Goal: Information Seeking & Learning: Learn about a topic

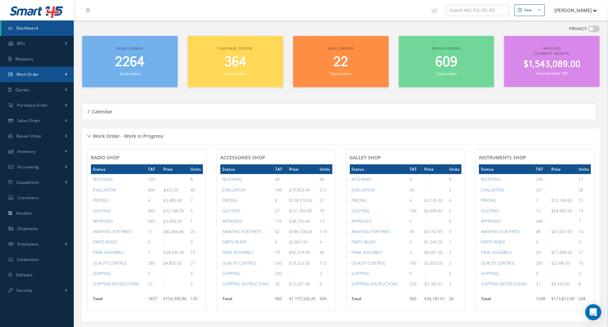
click at [41, 75] on link "Work Order" at bounding box center [37, 74] width 74 height 15
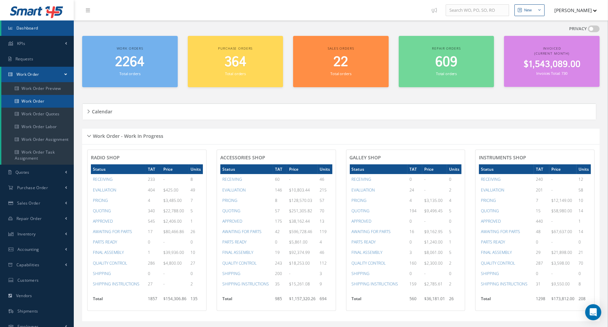
click at [42, 97] on link "Work Order" at bounding box center [37, 101] width 72 height 13
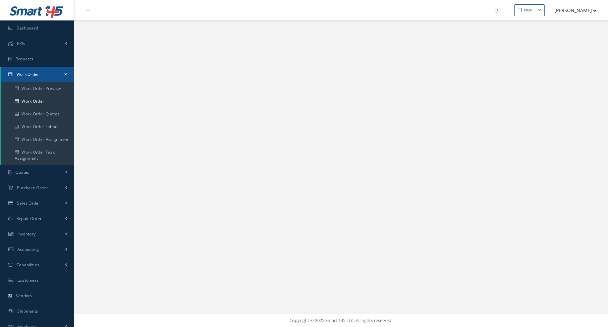
select select "25"
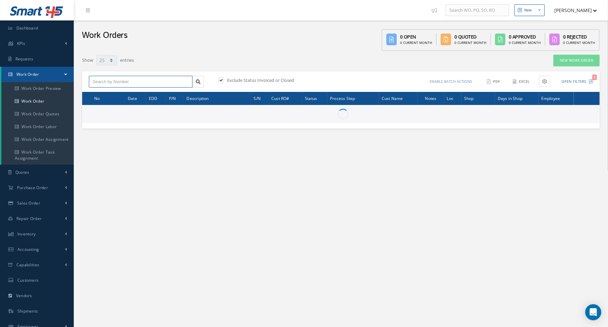
click at [127, 81] on input "text" at bounding box center [141, 82] width 104 height 12
type input "All Work Request"
type input "All Work Performed"
type input "All Status"
type input "WO Part Status"
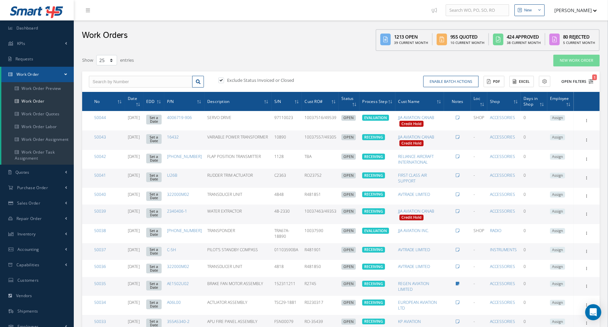
click at [589, 82] on icon "1" at bounding box center [591, 81] width 5 height 5
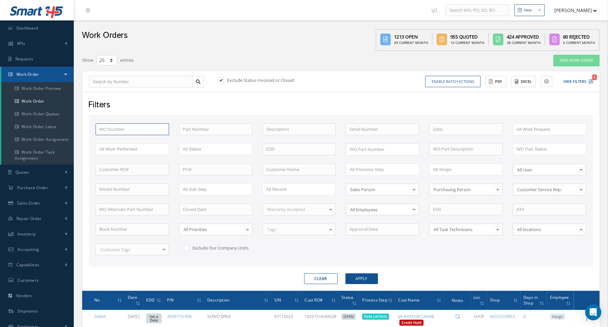
click at [100, 124] on input "text" at bounding box center [132, 129] width 73 height 12
type input "4"
type input "49"
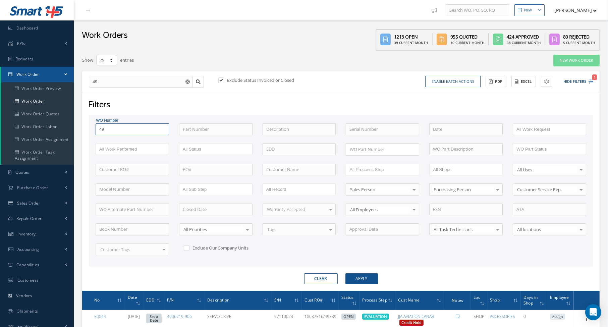
type input "497"
type input "4977"
type input "49772"
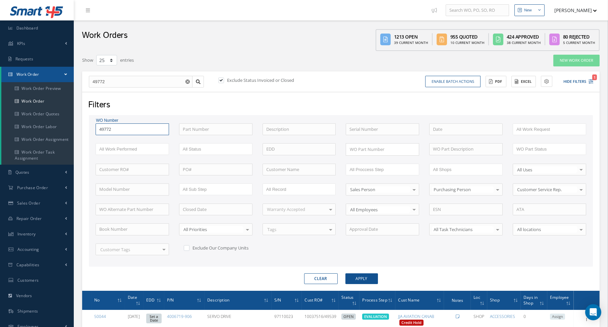
type input "49772"
click at [345, 273] on button "Apply" at bounding box center [361, 278] width 33 height 11
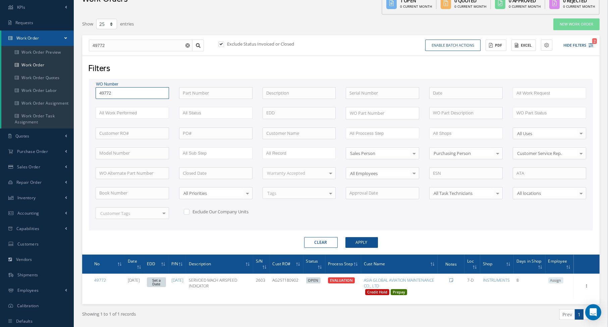
scroll to position [56, 0]
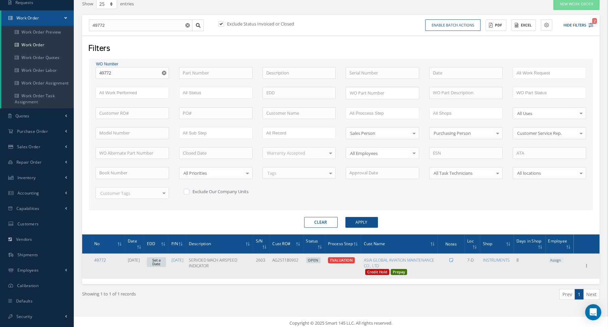
click at [98, 257] on link "49772" at bounding box center [100, 260] width 12 height 6
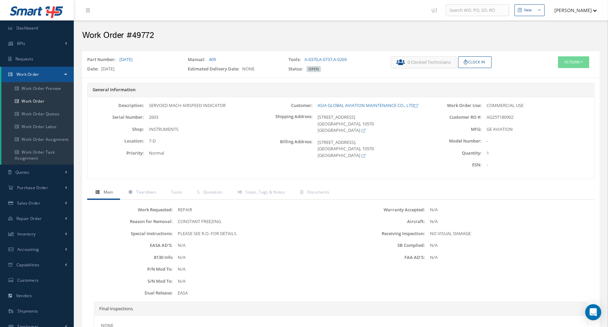
drag, startPoint x: 119, startPoint y: 58, endPoint x: 144, endPoint y: 61, distance: 25.7
click at [144, 61] on div "Part Number: 2083-11-1" at bounding box center [132, 60] width 101 height 9
copy div "2083-11-1"
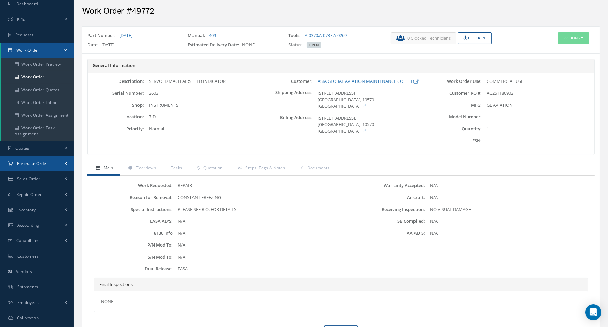
scroll to position [34, 0]
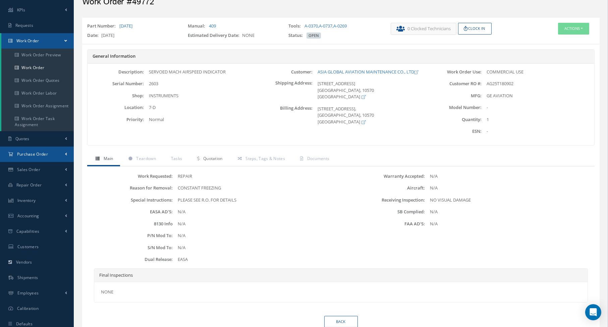
drag, startPoint x: 54, startPoint y: 155, endPoint x: 200, endPoint y: 164, distance: 145.9
click at [200, 164] on div "Smart 145 Dashboard KPIs Work Order Accounting Requests Work Order" at bounding box center [304, 160] width 608 height 388
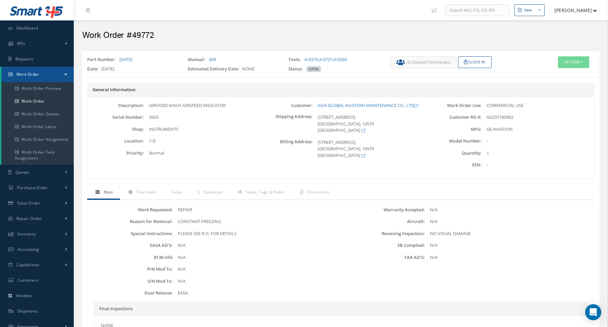
click at [224, 45] on div "Work Order #49772" at bounding box center [341, 33] width 534 height 27
click at [36, 100] on link "Work Order" at bounding box center [37, 101] width 72 height 13
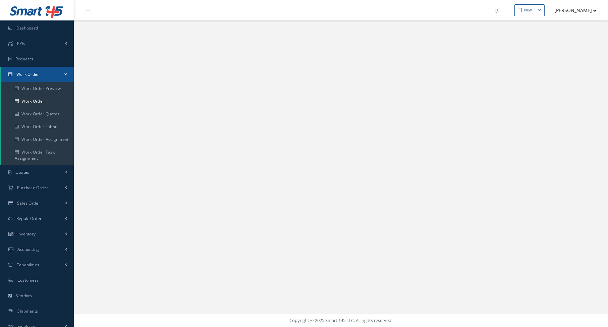
select select "25"
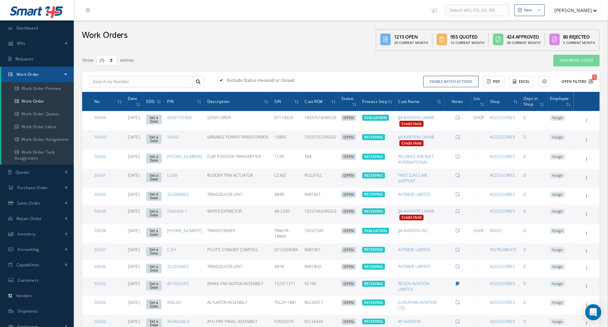
click at [592, 83] on icon "1" at bounding box center [591, 81] width 5 height 5
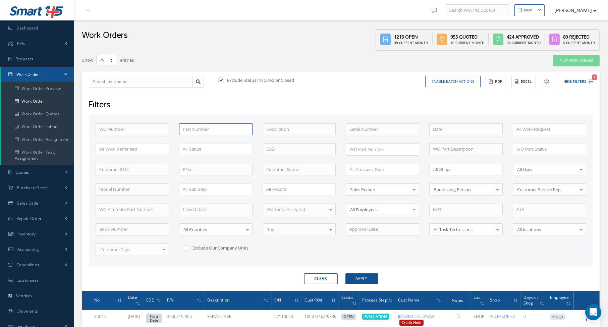
click at [184, 127] on input "text" at bounding box center [215, 129] width 73 height 12
paste input "2083-11-1"
type input "2083-11-1"
click at [345, 273] on button "Apply" at bounding box center [361, 278] width 33 height 11
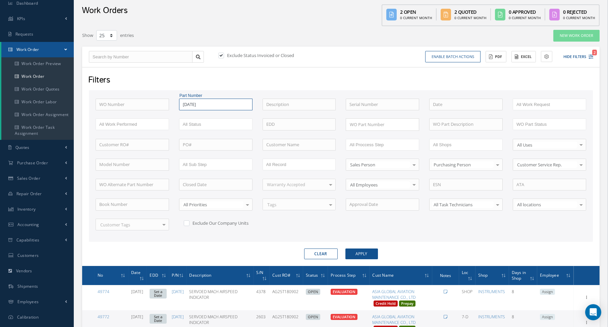
scroll to position [19, 0]
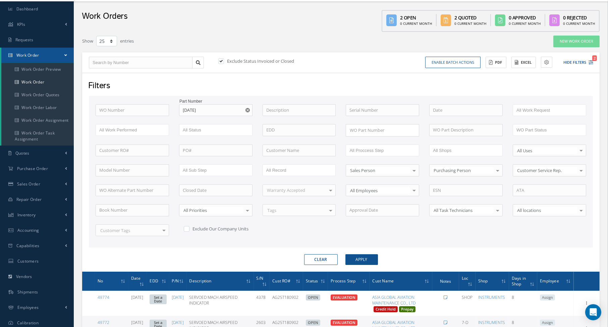
click at [224, 62] on label at bounding box center [225, 61] width 2 height 6
click at [222, 62] on input "checkbox" at bounding box center [220, 61] width 4 height 4
checkbox input "false"
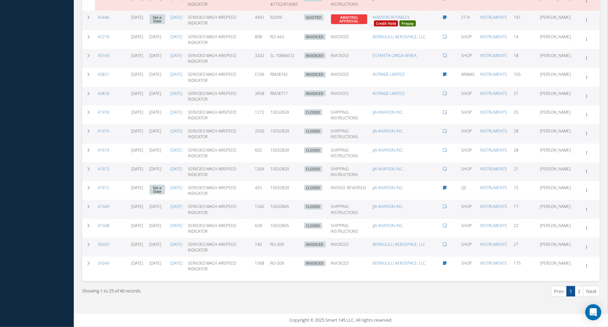
scroll to position [608, 0]
click at [578, 289] on link "2" at bounding box center [579, 291] width 9 height 10
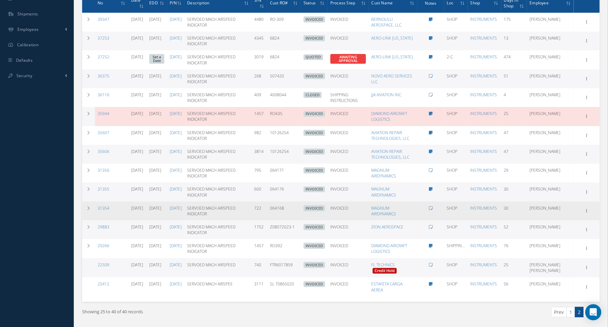
scroll to position [321, 0]
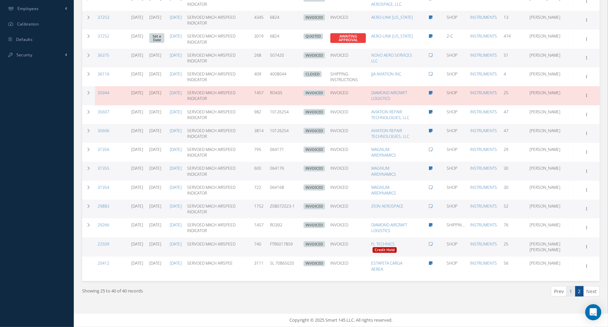
click at [574, 291] on link "1" at bounding box center [570, 291] width 9 height 10
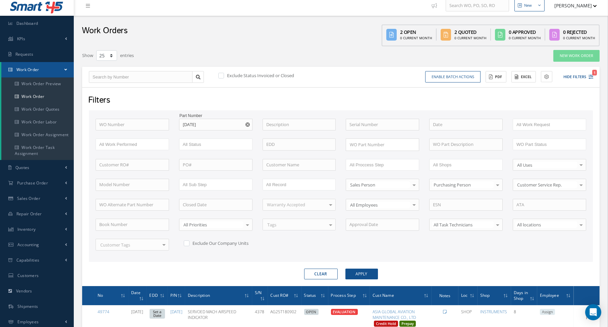
scroll to position [0, 0]
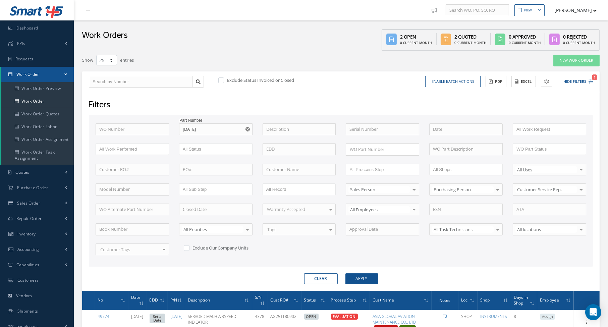
click at [359, 245] on div "WO Number Part Number 2083-11-1 2083-11-1 Description Serial Number - BENCH CHE…" at bounding box center [341, 193] width 501 height 140
click at [253, 35] on div "Work Orders 2 Open 0 Current Month 2 Quoted 0 Current Month 0 Approved 0 Curren…" at bounding box center [341, 35] width 534 height 31
click at [32, 98] on link "Work Order" at bounding box center [37, 101] width 72 height 13
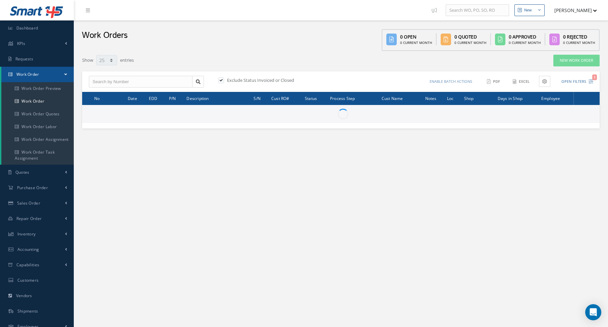
select select "25"
type input "All Work Request"
type input "All Work Performed"
type input "All Status"
type input "WO Part Status"
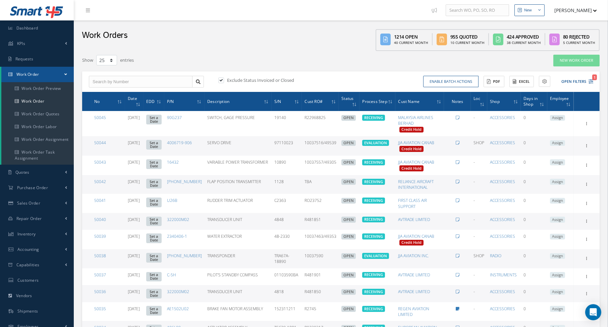
click at [595, 82] on div "Enable batch actions Update Work Orders Close Work Orders ACTIONS Receive Payme…" at bounding box center [468, 82] width 255 height 12
click at [593, 82] on div "Enable batch actions Update Work Orders Close Work Orders ACTIONS Receive Payme…" at bounding box center [468, 82] width 255 height 12
click at [592, 82] on icon "1" at bounding box center [591, 81] width 5 height 5
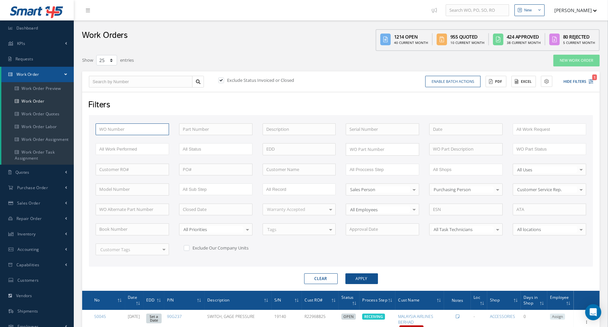
click at [125, 130] on input "text" at bounding box center [132, 129] width 73 height 12
type input "4"
type input "48"
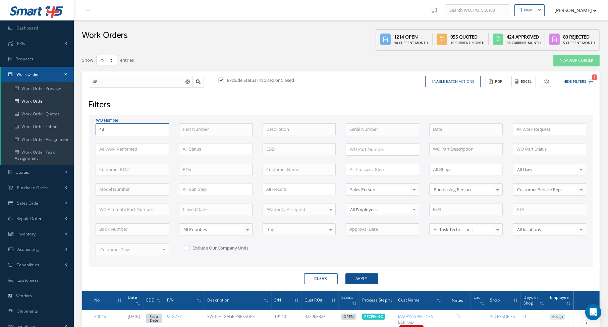
type input "489"
type input "4894"
type input "48940"
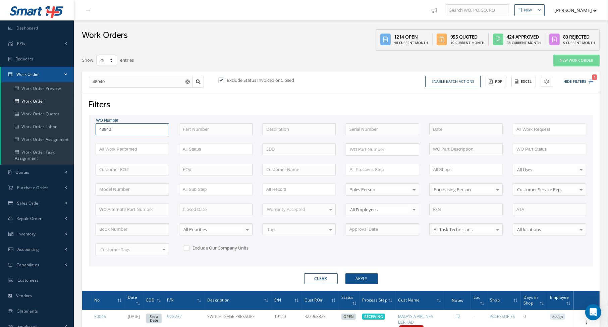
type input "48940"
click at [345, 273] on button "Apply" at bounding box center [361, 278] width 33 height 11
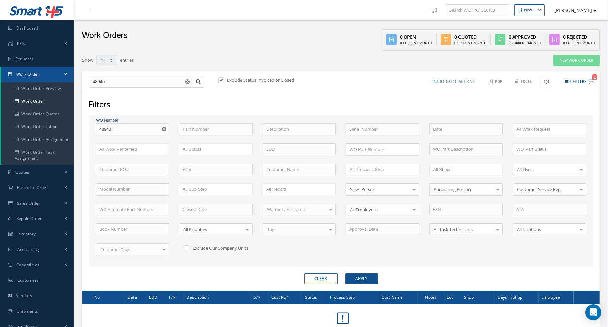
click at [247, 103] on div "Filters" at bounding box center [340, 105] width 514 height 13
click at [224, 78] on label at bounding box center [225, 80] width 2 height 6
click at [223, 78] on input "checkbox" at bounding box center [220, 80] width 4 height 4
checkbox input "false"
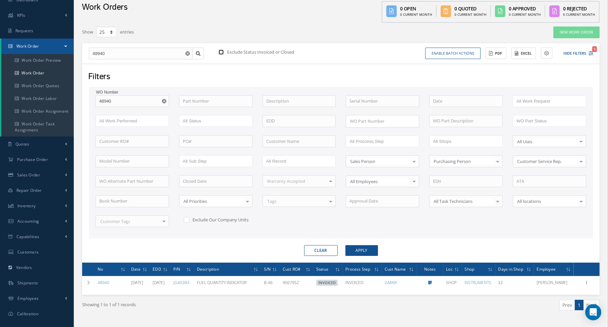
scroll to position [53, 0]
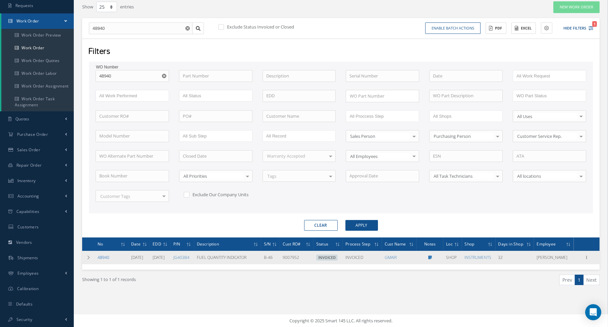
click at [101, 260] on link "48940" at bounding box center [104, 258] width 12 height 6
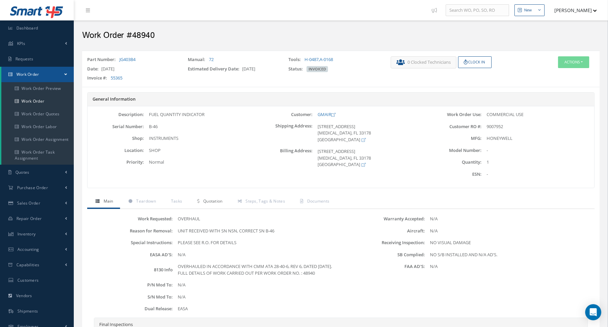
click at [208, 198] on span "Quotation" at bounding box center [212, 201] width 19 height 6
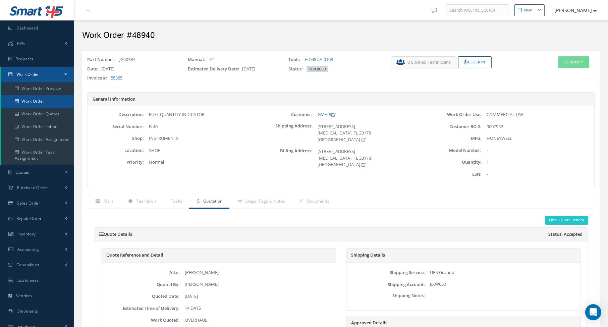
click at [43, 106] on link "Work Order" at bounding box center [37, 101] width 72 height 13
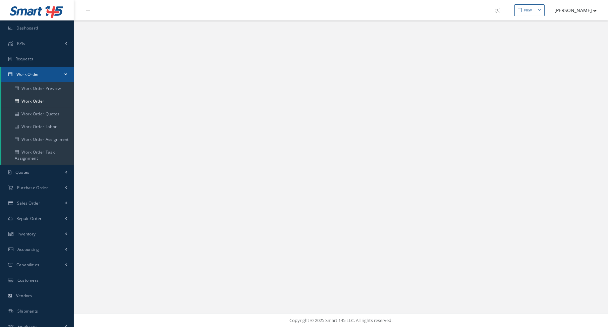
select select "25"
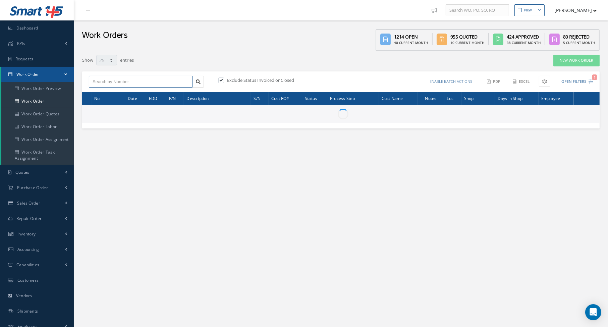
click at [138, 85] on input "text" at bounding box center [141, 82] width 104 height 12
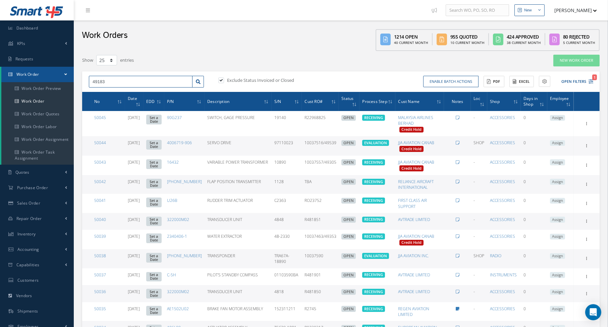
type input "49183"
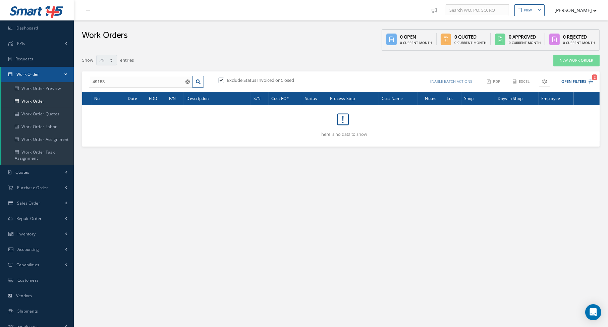
click at [224, 82] on label at bounding box center [225, 80] width 2 height 6
click at [218, 82] on input "checkbox" at bounding box center [220, 80] width 4 height 4
checkbox input "false"
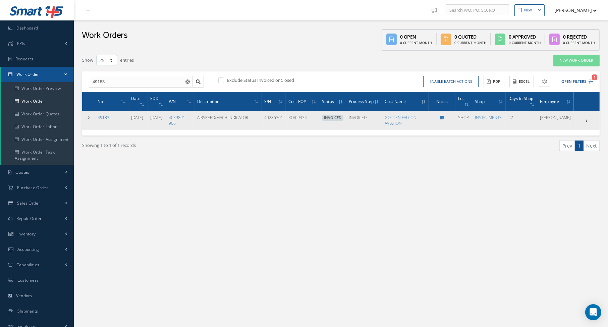
click at [99, 117] on link "49183" at bounding box center [104, 118] width 12 height 6
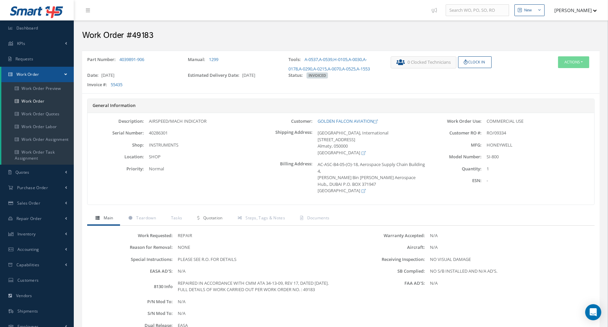
click at [204, 221] on span "Quotation" at bounding box center [212, 218] width 19 height 6
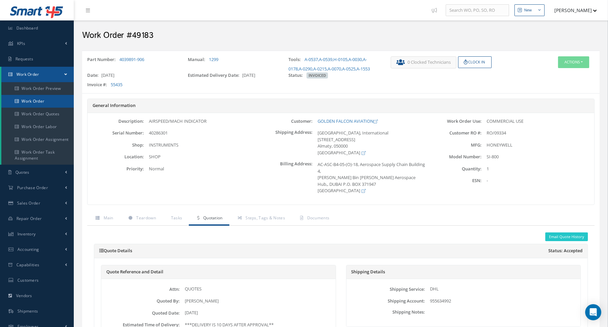
click at [33, 99] on link "Work Order" at bounding box center [37, 101] width 72 height 13
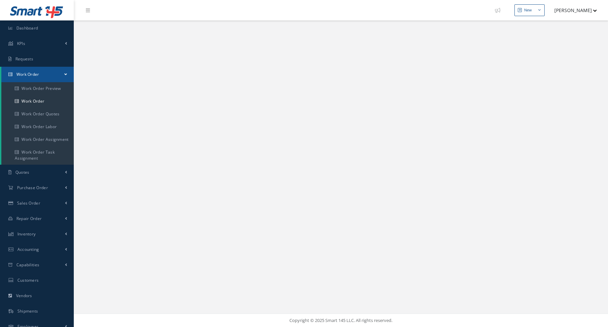
select select "25"
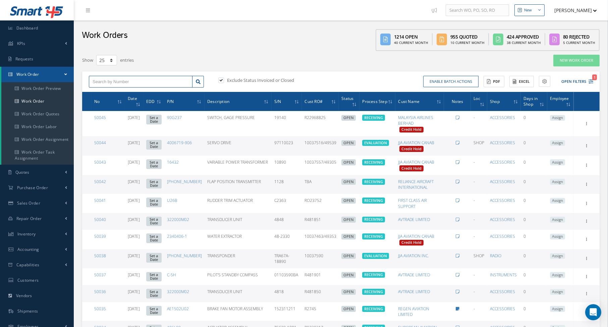
click at [135, 82] on input "text" at bounding box center [141, 82] width 104 height 12
type input "49282"
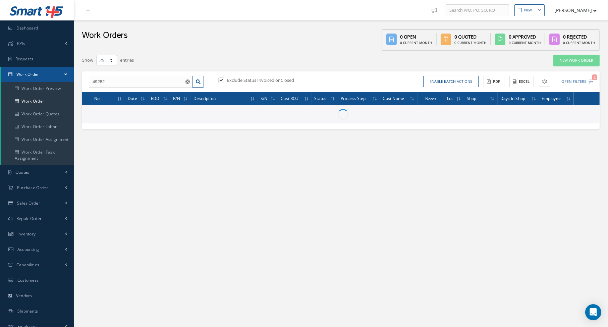
click at [224, 79] on label at bounding box center [225, 80] width 2 height 6
click at [222, 79] on input "checkbox" at bounding box center [220, 80] width 4 height 4
checkbox input "false"
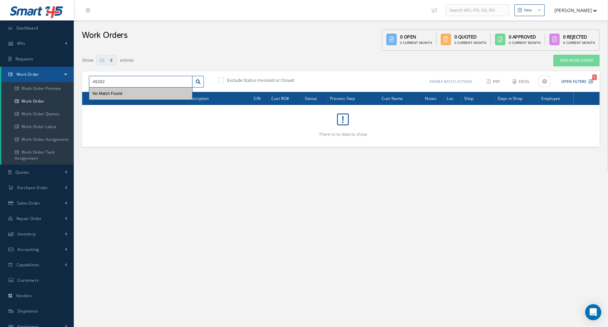
click at [134, 84] on input "49282" at bounding box center [141, 82] width 104 height 12
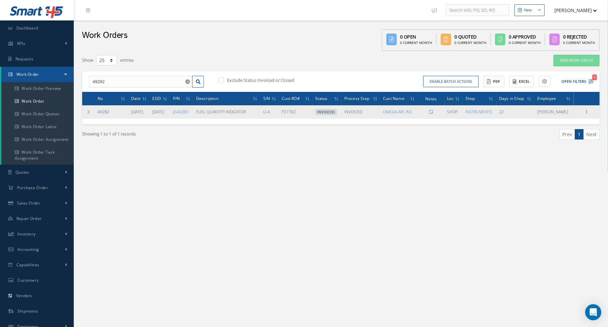
click at [102, 115] on link "49282" at bounding box center [104, 112] width 12 height 6
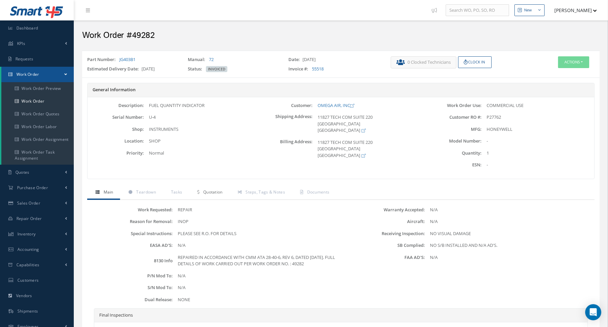
click at [205, 189] on span "Quotation" at bounding box center [212, 192] width 19 height 6
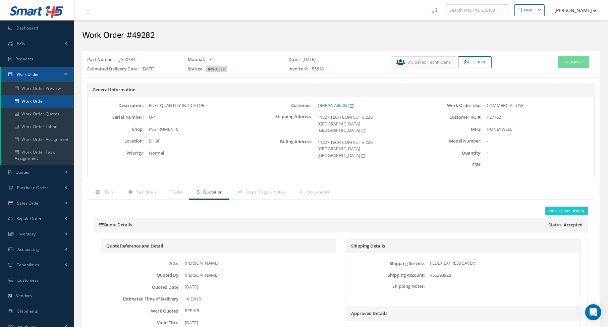
click at [39, 100] on link "Work Order" at bounding box center [37, 101] width 72 height 13
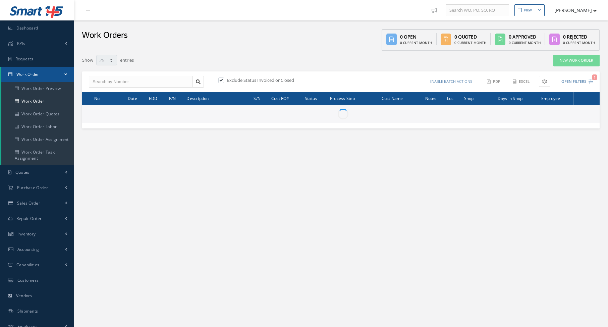
select select "25"
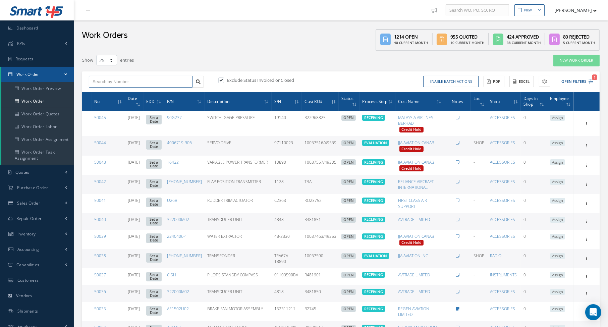
click at [161, 79] on input "text" at bounding box center [141, 82] width 104 height 12
type input "49575"
click at [224, 78] on label at bounding box center [225, 80] width 2 height 6
click at [220, 78] on input "checkbox" at bounding box center [220, 80] width 4 height 4
checkbox input "false"
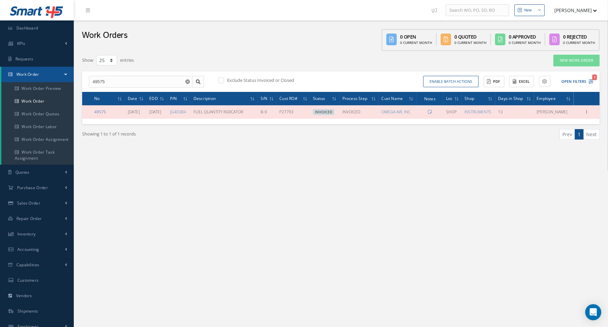
click at [96, 115] on link "49575" at bounding box center [100, 112] width 12 height 6
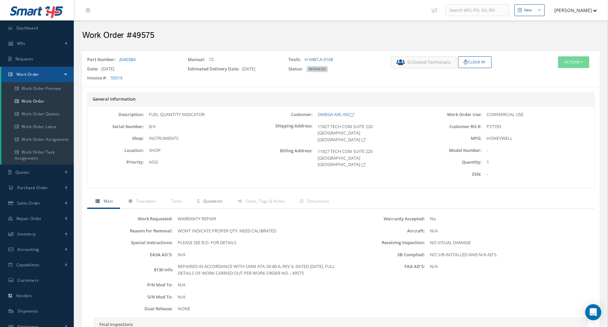
click at [215, 202] on span "Quotation" at bounding box center [212, 201] width 19 height 6
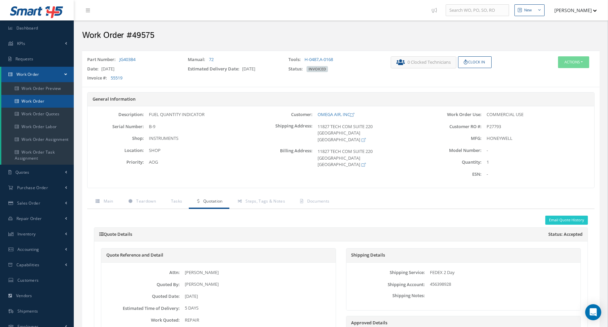
click at [41, 98] on link "Work Order" at bounding box center [37, 101] width 72 height 13
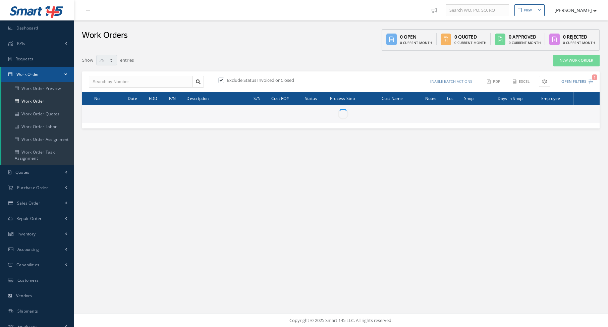
select select "25"
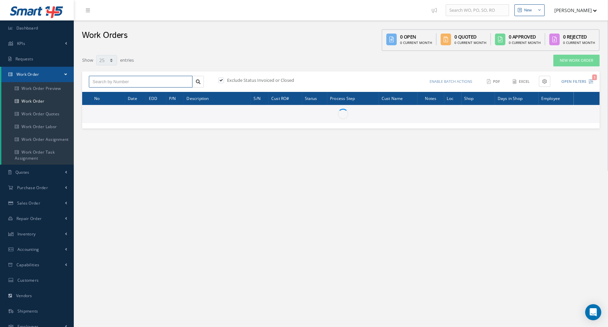
click at [119, 86] on input "text" at bounding box center [141, 82] width 104 height 12
type input "48076"
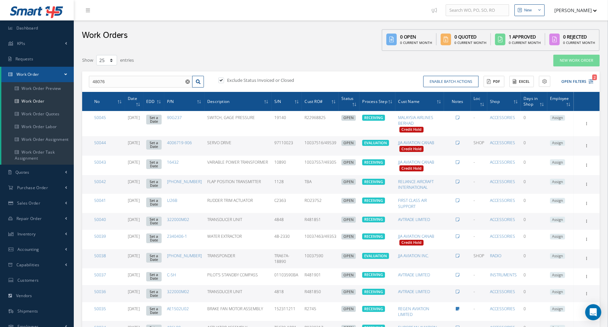
click at [224, 80] on label at bounding box center [225, 80] width 2 height 6
click at [223, 80] on input "checkbox" at bounding box center [220, 80] width 4 height 4
checkbox input "false"
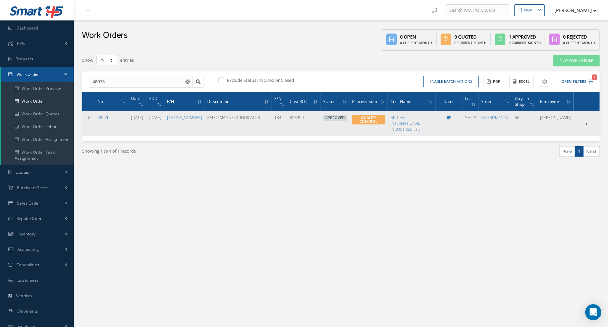
click at [100, 116] on link "48076" at bounding box center [104, 118] width 12 height 6
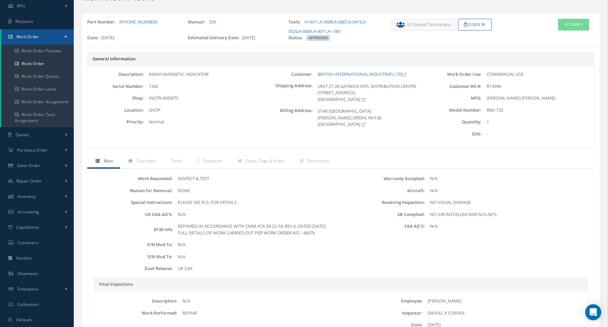
scroll to position [67, 0]
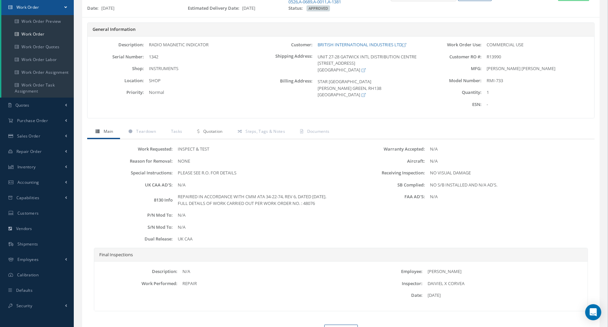
click at [212, 130] on span "Quotation" at bounding box center [212, 131] width 19 height 6
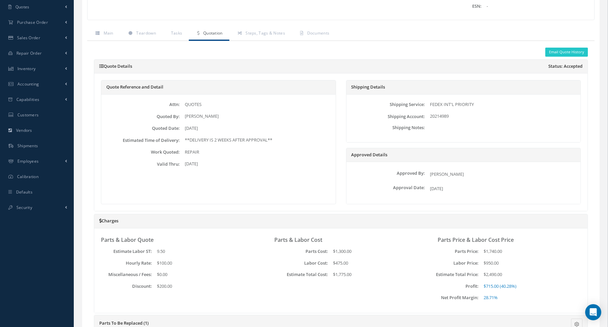
scroll to position [0, 0]
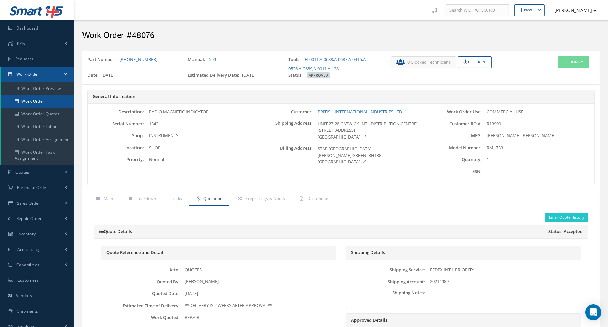
click at [30, 98] on link "Work Order" at bounding box center [37, 101] width 72 height 13
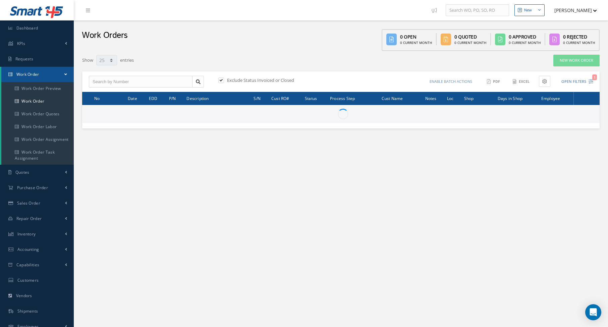
select select "25"
click at [125, 79] on input "text" at bounding box center [141, 82] width 104 height 12
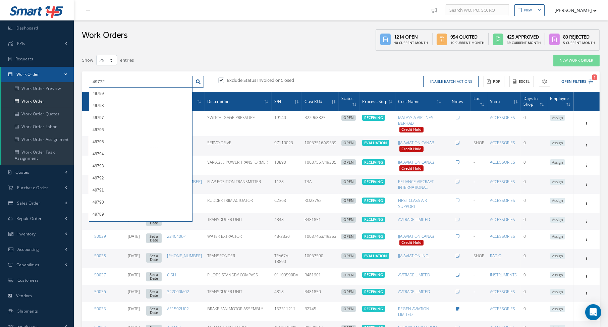
type input "49772"
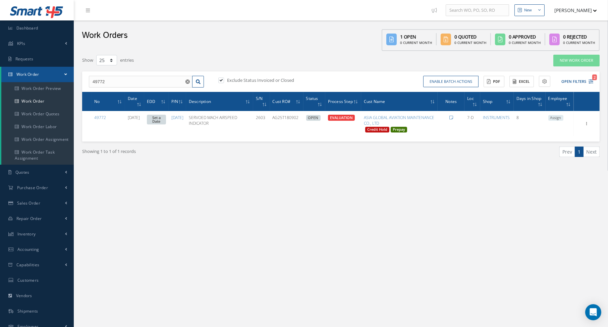
click at [175, 169] on div "Showing 1 to 1 of 1 records Prev 1 Next" at bounding box center [341, 158] width 528 height 33
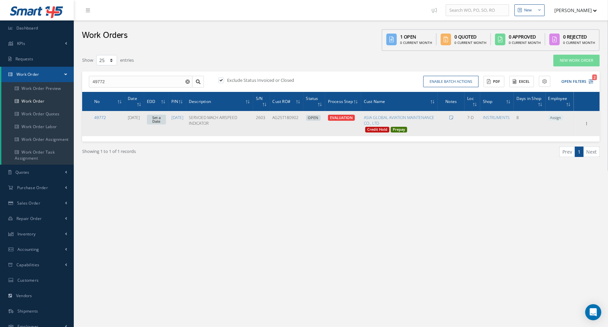
click at [100, 115] on link "49772" at bounding box center [100, 118] width 12 height 6
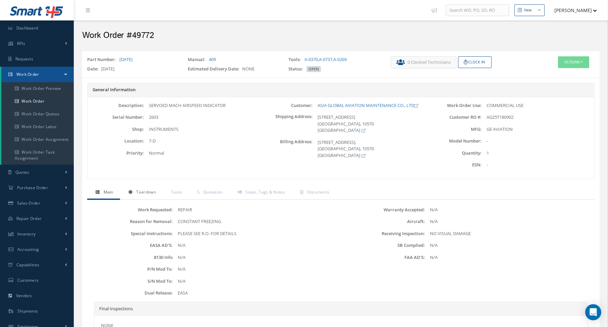
click at [149, 191] on link "Teardown" at bounding box center [141, 193] width 43 height 14
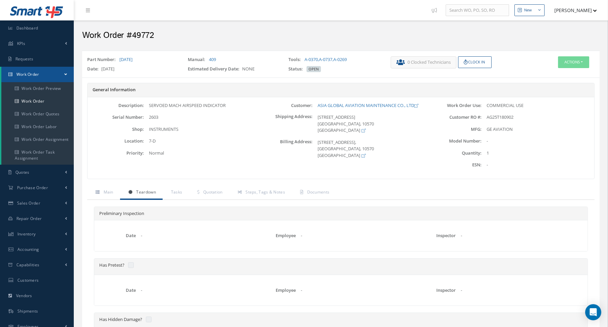
click at [38, 73] on span "Work Order" at bounding box center [27, 74] width 23 height 6
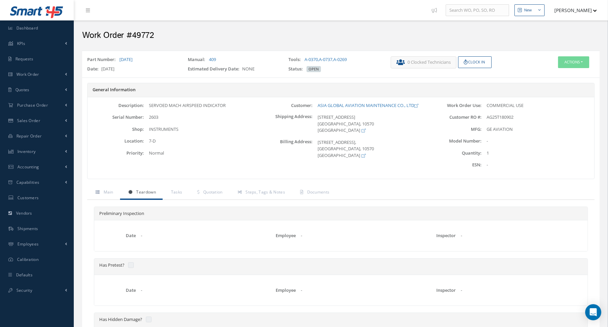
click at [551, 174] on div "Work Order Use: COMMERCIAL USE Customer RO #: AG25T180902 MFG: GE AVIATION" at bounding box center [509, 137] width 169 height 71
click at [19, 74] on span "Work Order" at bounding box center [27, 74] width 23 height 6
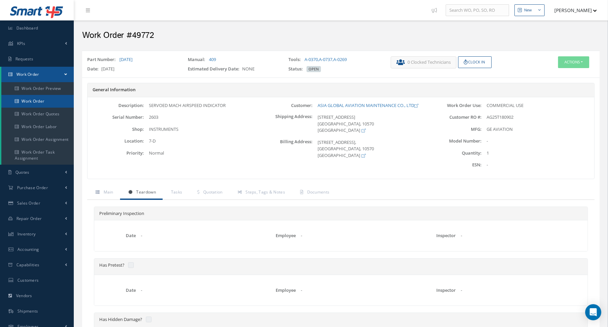
click at [19, 96] on link "Work Order" at bounding box center [37, 101] width 72 height 13
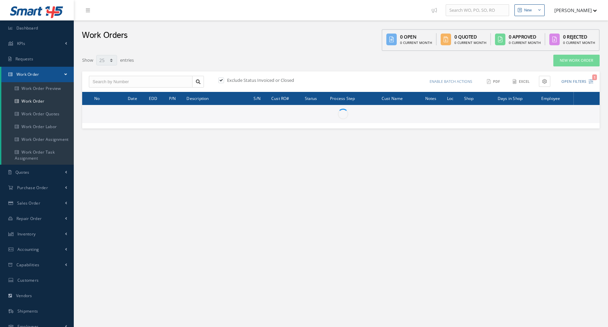
select select "25"
type input "All Work Request"
type input "All Work Performed"
type input "All Status"
type input "WO Part Status"
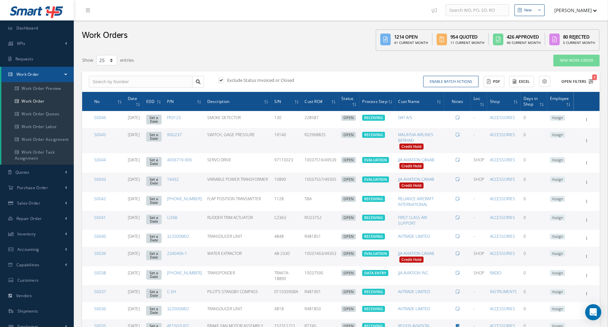
click at [592, 82] on icon "1" at bounding box center [591, 81] width 5 height 5
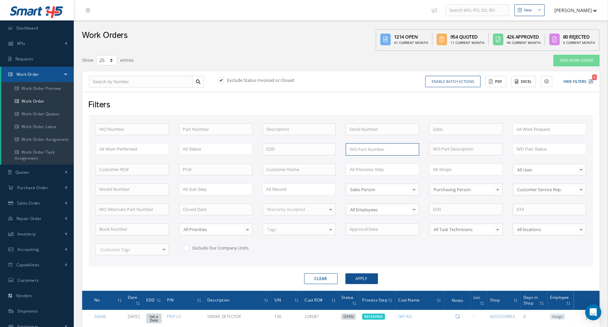
click at [352, 149] on input "Search for option" at bounding box center [381, 149] width 68 height 7
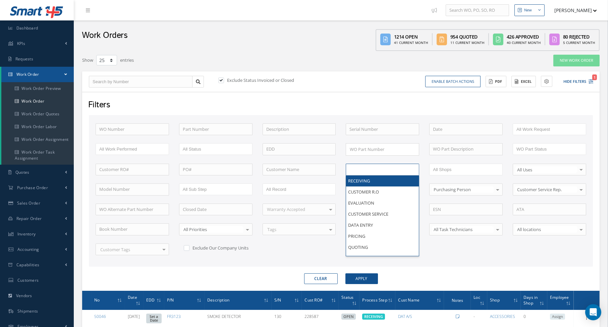
click at [356, 168] on input "text" at bounding box center [370, 169] width 43 height 8
type input "shi"
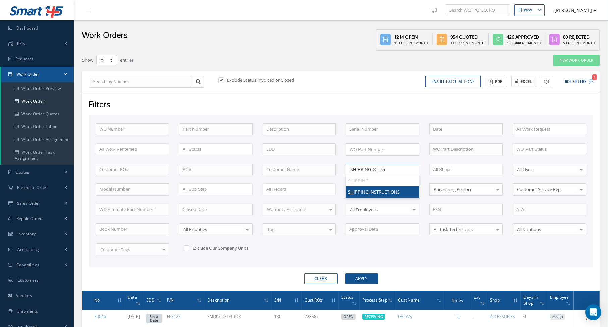
type input "shi"
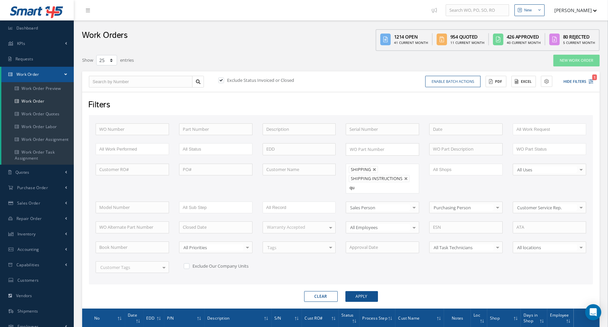
type input "qua"
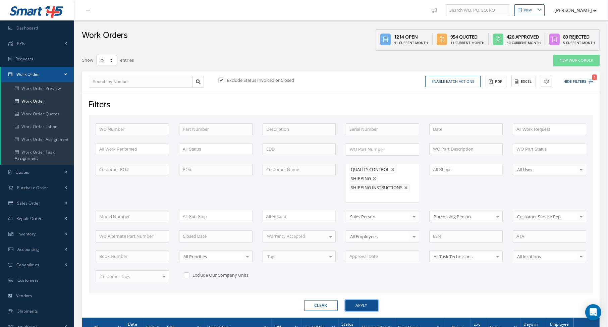
click at [356, 302] on button "Apply" at bounding box center [361, 305] width 33 height 11
click at [521, 78] on button "Excel" at bounding box center [523, 82] width 24 height 12
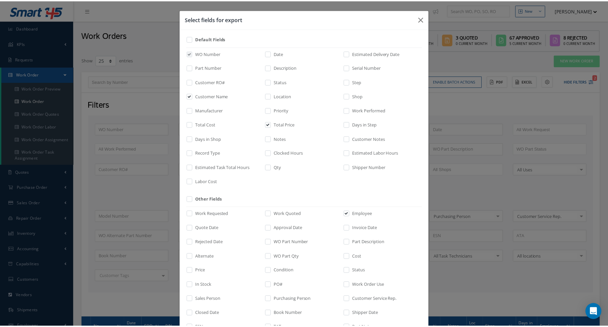
scroll to position [75, 0]
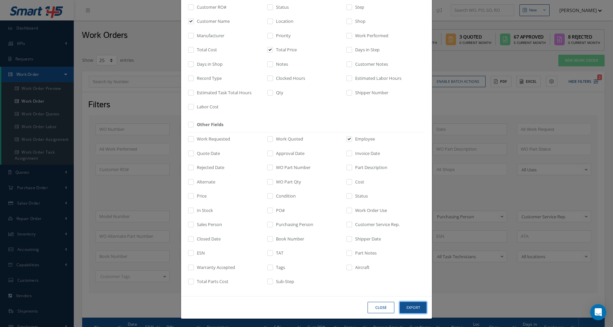
click at [405, 304] on button "Export" at bounding box center [413, 308] width 27 height 12
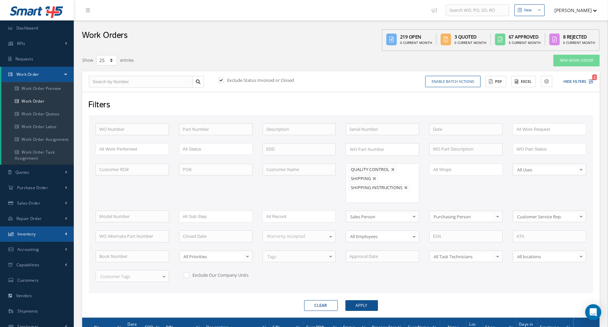
click at [34, 238] on link "Inventory" at bounding box center [37, 233] width 74 height 15
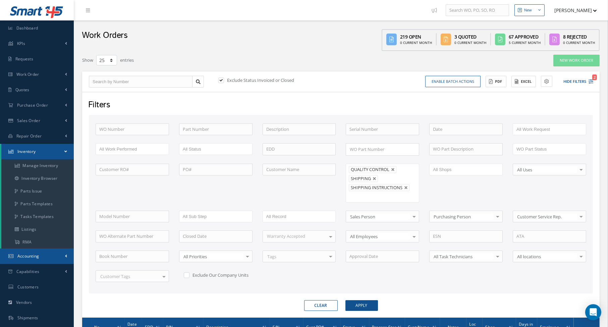
click at [33, 256] on span "Accounting" at bounding box center [28, 256] width 22 height 6
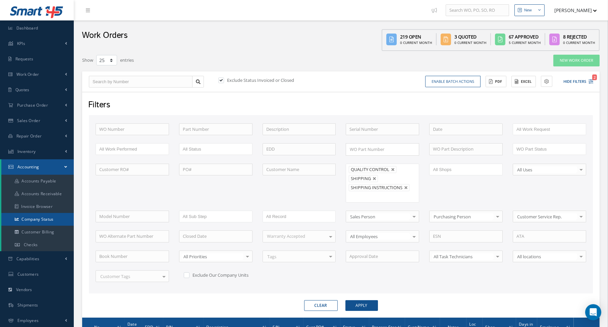
click at [37, 220] on link "Company Status" at bounding box center [37, 219] width 72 height 13
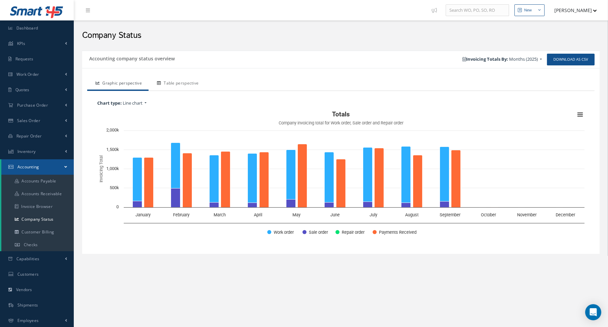
click at [184, 82] on link "Table perspective" at bounding box center [177, 84] width 57 height 14
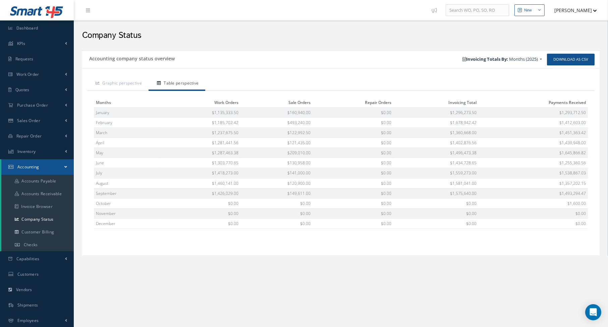
click at [289, 73] on div "Graphic perspective Table perspective Chart type: Line chart Line: Line chart L…" at bounding box center [341, 161] width 518 height 187
click at [265, 49] on div "Accounting company status overview Download as CSV Invoicing Totals By: Months …" at bounding box center [341, 162] width 524 height 230
click at [270, 40] on h2 "Company Status" at bounding box center [341, 36] width 518 height 10
